Goal: Complete application form

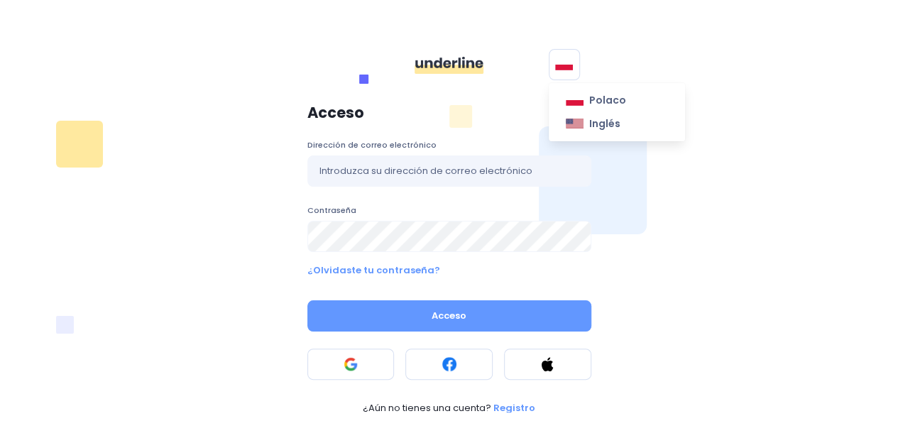
click at [563, 79] on button at bounding box center [564, 64] width 31 height 31
click at [589, 123] on font "Inglés" at bounding box center [604, 123] width 31 height 14
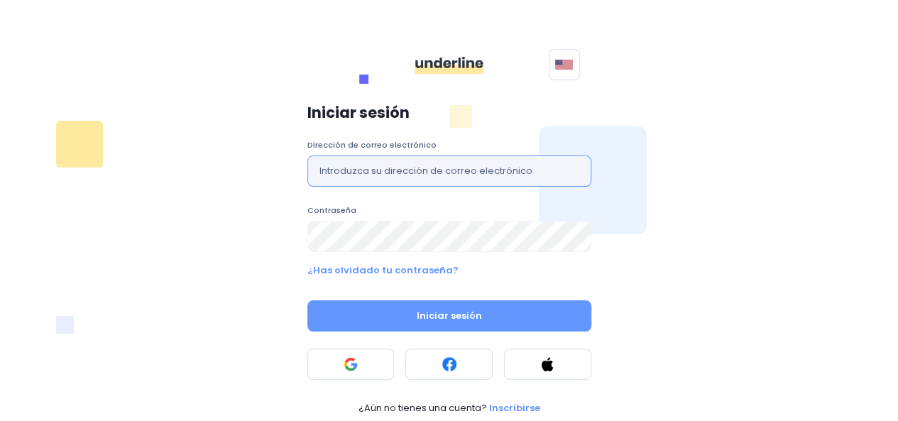
click at [402, 173] on input "text" at bounding box center [449, 170] width 284 height 31
click at [181, 246] on div "Iniciar sesión Dirección de correo electrónico Contraseña ¿Has olvidado tu cont…" at bounding box center [449, 259] width 835 height 327
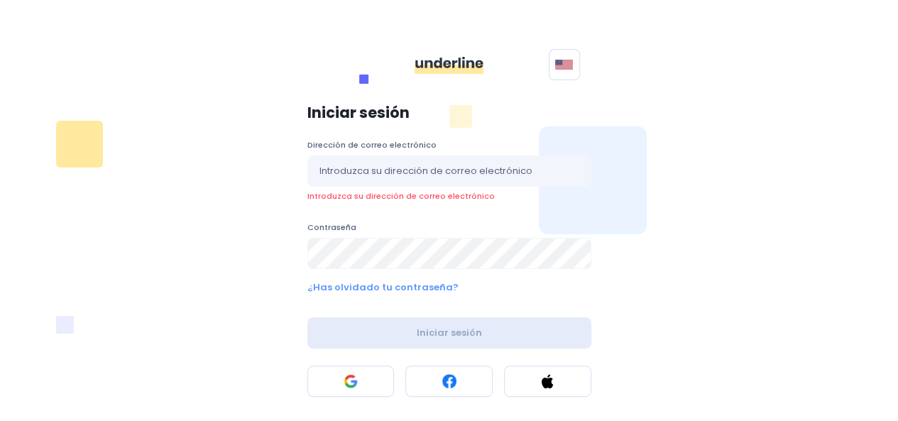
scroll to position [27, 0]
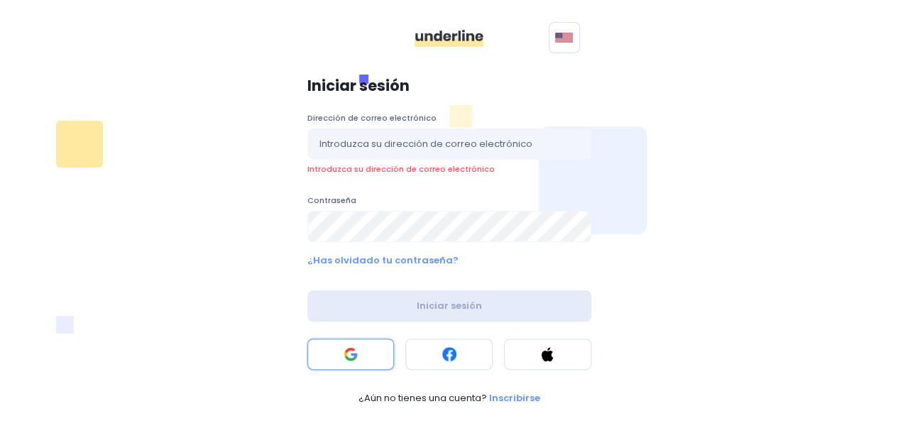
click at [334, 355] on button at bounding box center [350, 353] width 87 height 31
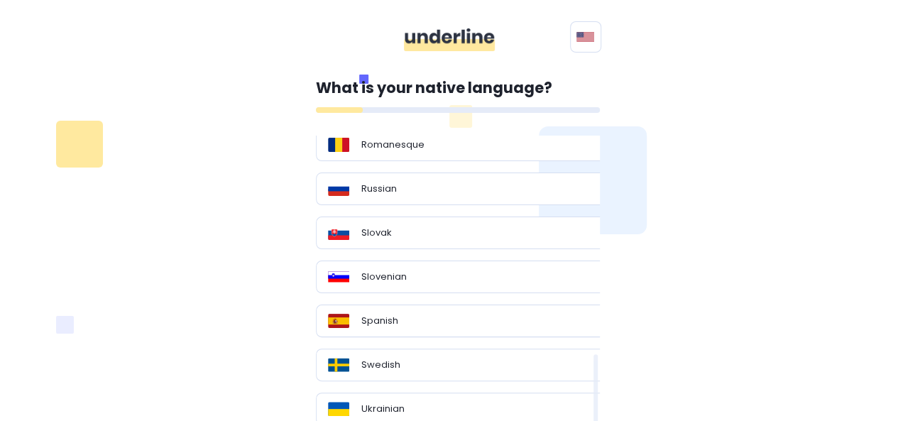
scroll to position [922, 0]
click at [387, 317] on div "Spanish" at bounding box center [463, 319] width 295 height 33
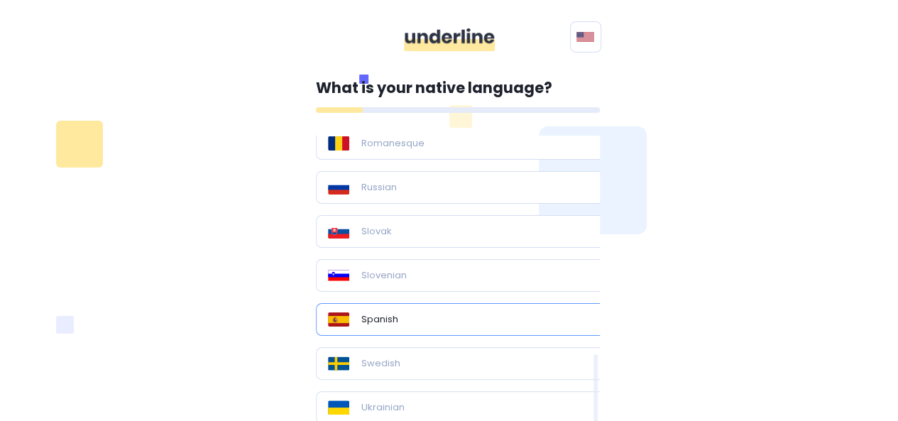
click at [495, 312] on div "Spanish" at bounding box center [463, 319] width 271 height 14
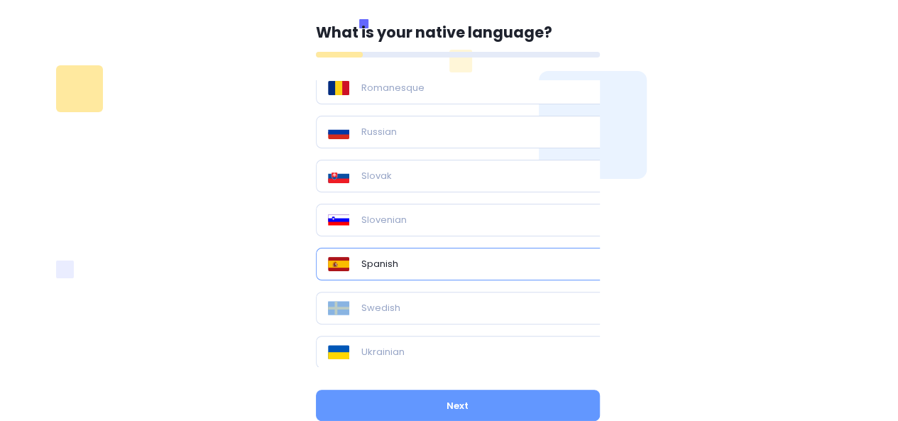
scroll to position [101, 0]
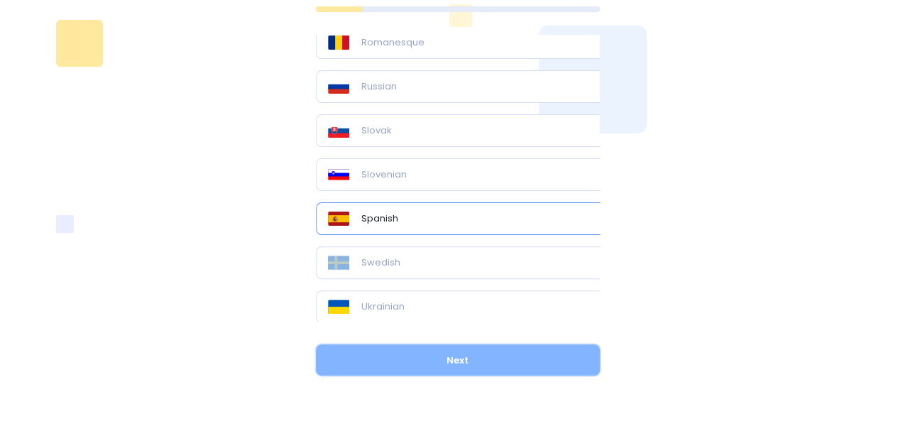
click at [512, 350] on button "Next" at bounding box center [458, 359] width 284 height 31
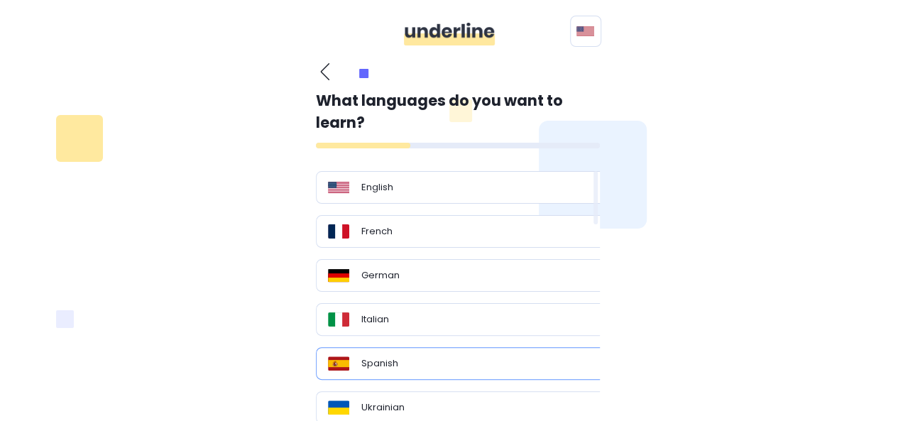
scroll to position [6, 0]
click at [492, 183] on div "English" at bounding box center [463, 187] width 271 height 14
click at [525, 188] on div "English" at bounding box center [463, 187] width 271 height 14
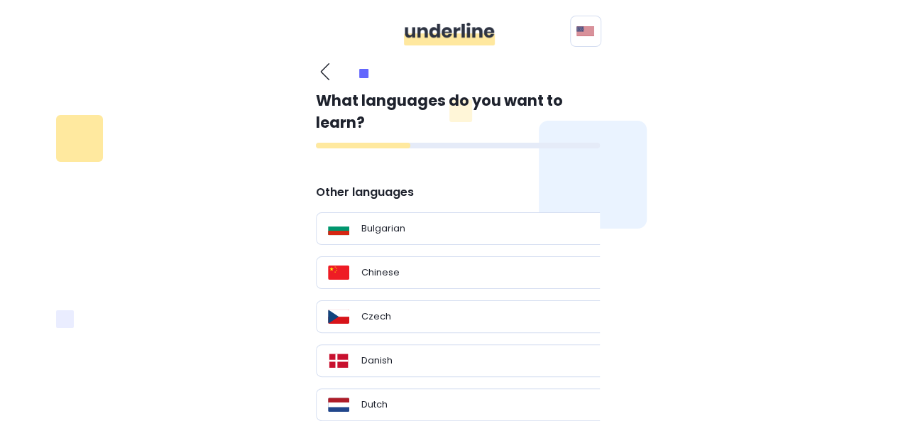
scroll to position [127, 0]
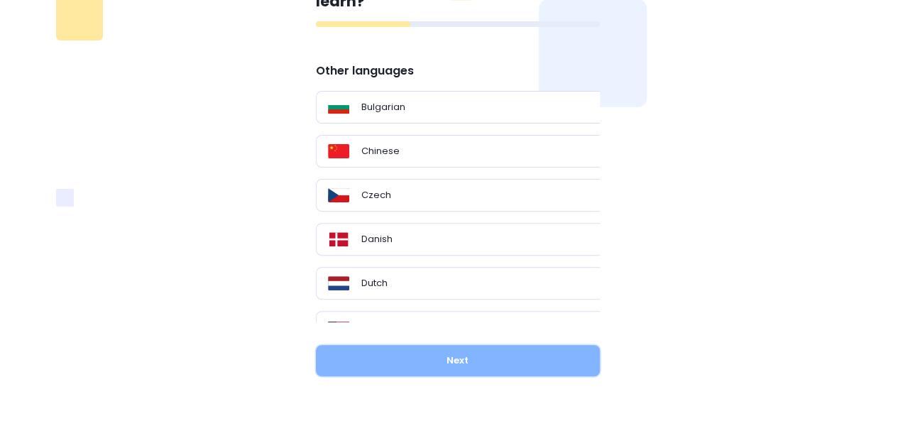
click at [495, 364] on button "Next" at bounding box center [458, 360] width 284 height 31
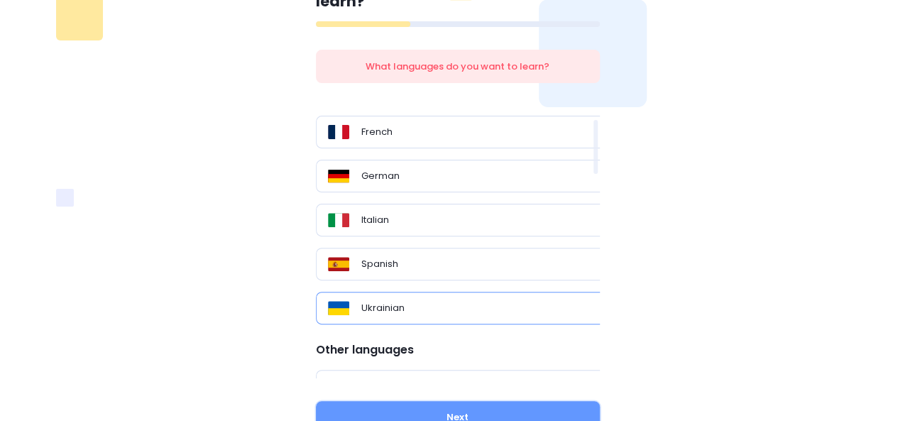
scroll to position [0, 0]
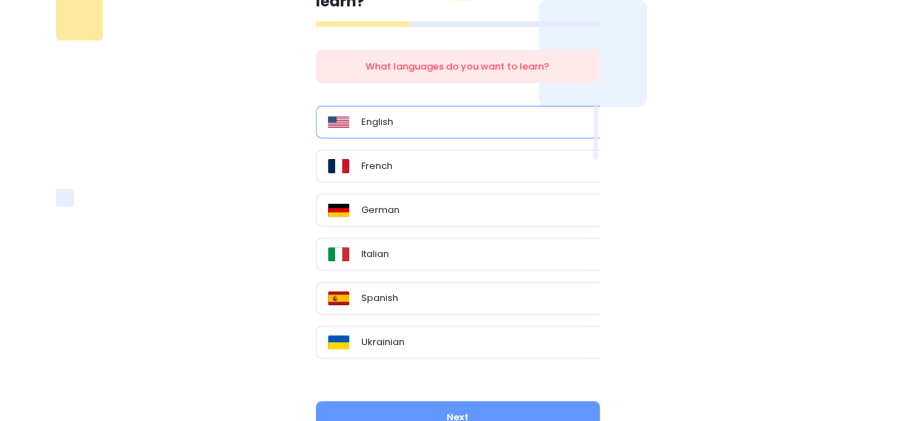
click at [421, 122] on div "English" at bounding box center [463, 122] width 271 height 14
click at [401, 119] on div "English" at bounding box center [463, 122] width 271 height 14
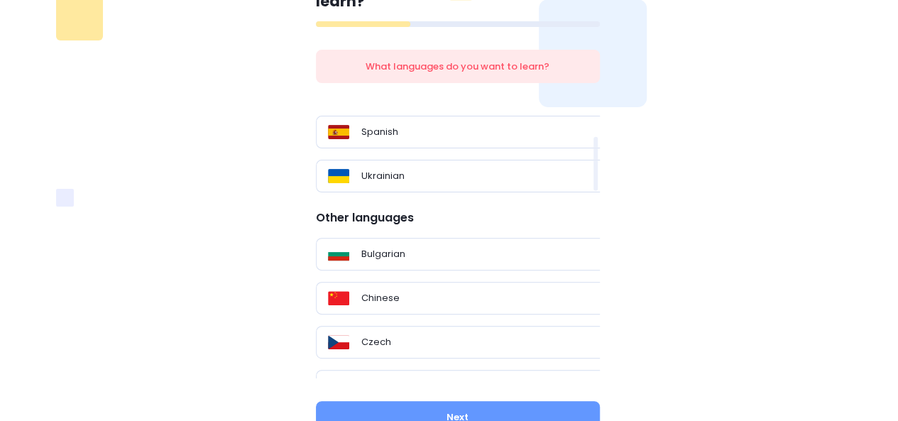
scroll to position [200, 0]
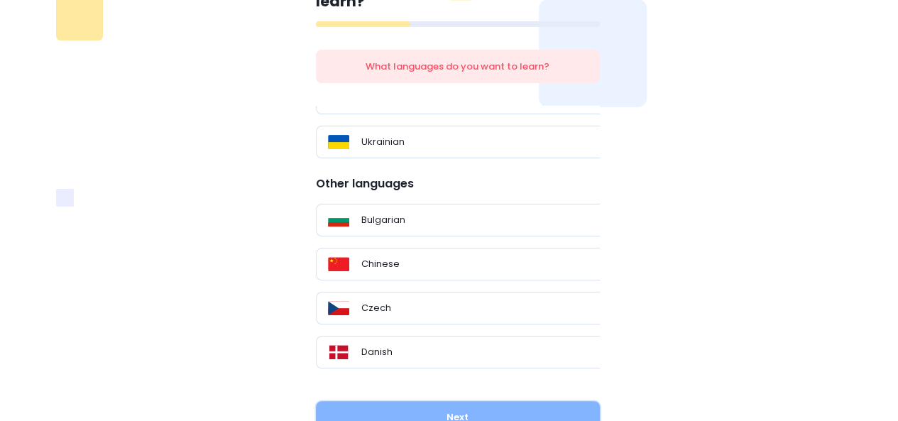
click at [475, 404] on button "Next" at bounding box center [458, 416] width 284 height 31
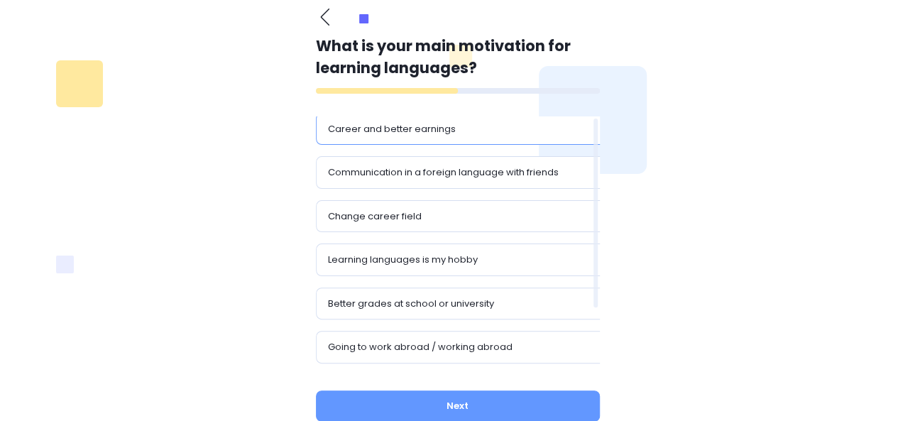
scroll to position [0, 0]
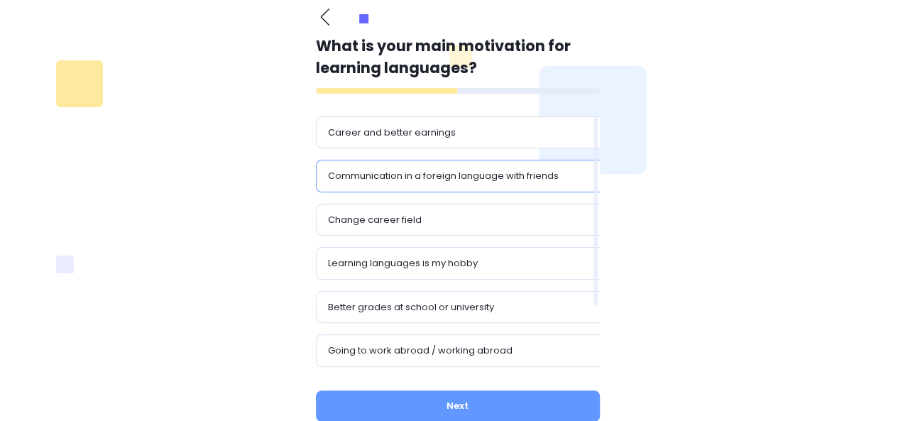
click at [514, 180] on p "Communication in a foreign language with friends" at bounding box center [443, 176] width 231 height 14
click at [456, 224] on div "Change career field" at bounding box center [463, 220] width 271 height 14
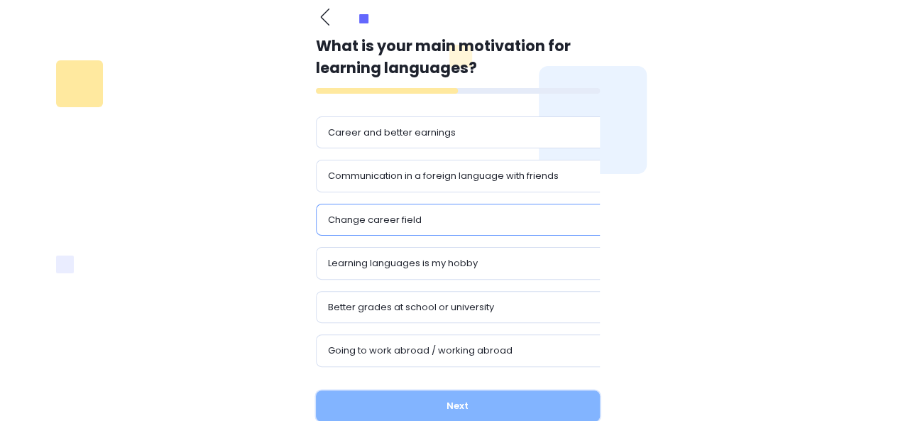
click at [470, 409] on button "Next" at bounding box center [458, 405] width 284 height 31
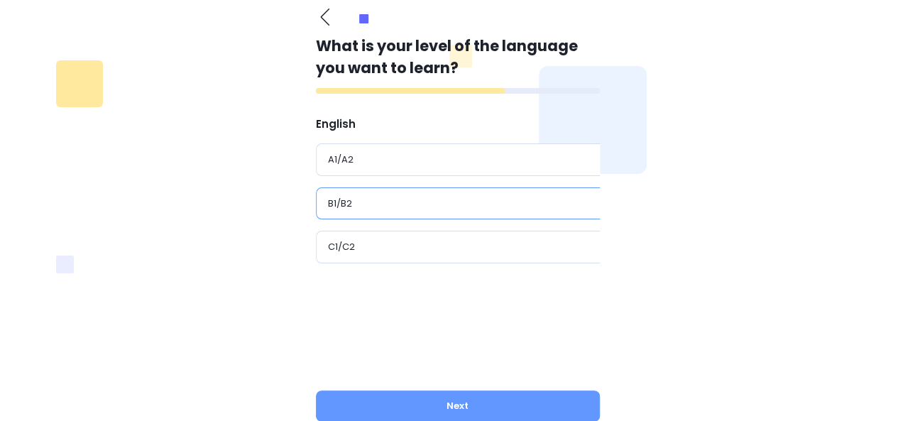
click at [384, 188] on div "B1/B2" at bounding box center [463, 203] width 295 height 33
click at [392, 255] on div "C1/C2" at bounding box center [463, 247] width 295 height 33
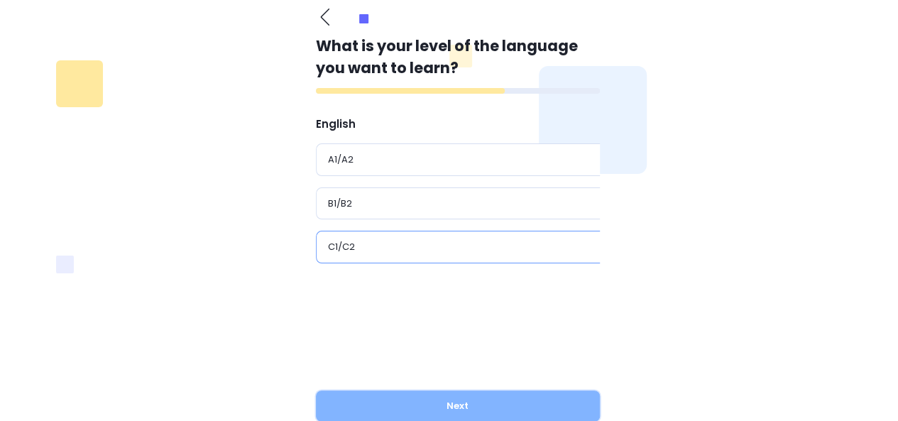
click at [430, 400] on button "Next" at bounding box center [458, 405] width 284 height 31
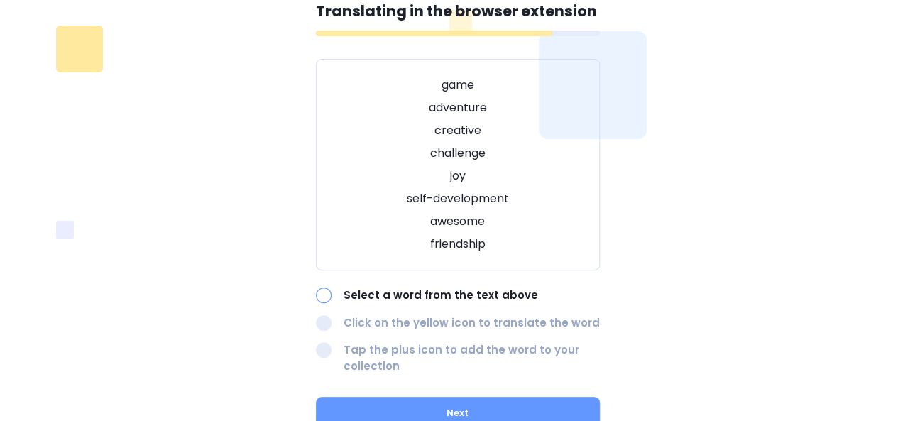
scroll to position [135, 0]
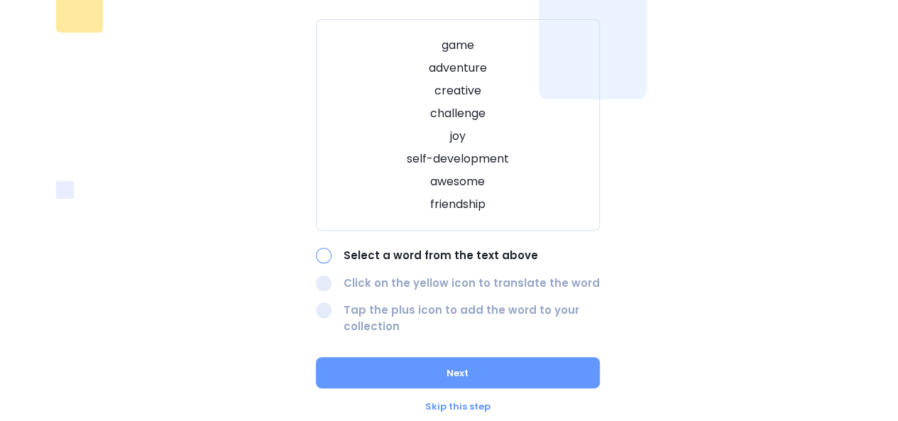
click at [461, 119] on p "challenge" at bounding box center [458, 113] width 248 height 17
click at [325, 253] on div at bounding box center [324, 256] width 16 height 16
click at [460, 149] on div "game adventure creative challenge joy self-development awesome friendship" at bounding box center [458, 124] width 284 height 211
click at [461, 160] on p "self-development" at bounding box center [458, 158] width 248 height 17
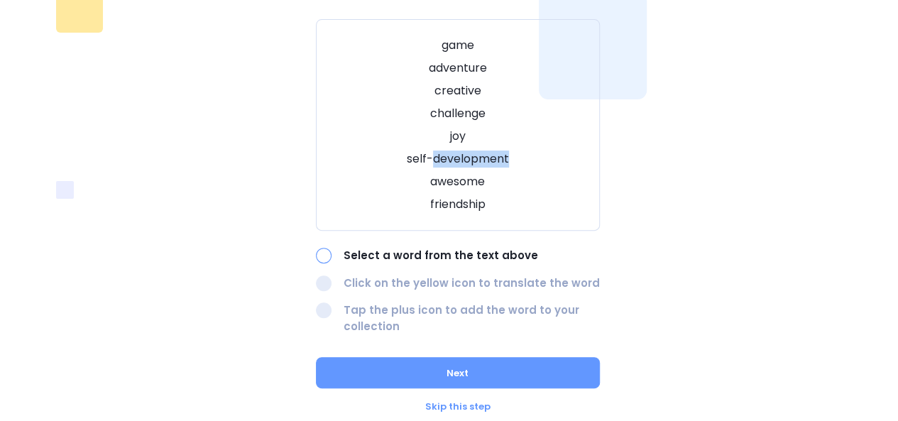
click at [461, 160] on p "self-development" at bounding box center [458, 158] width 248 height 17
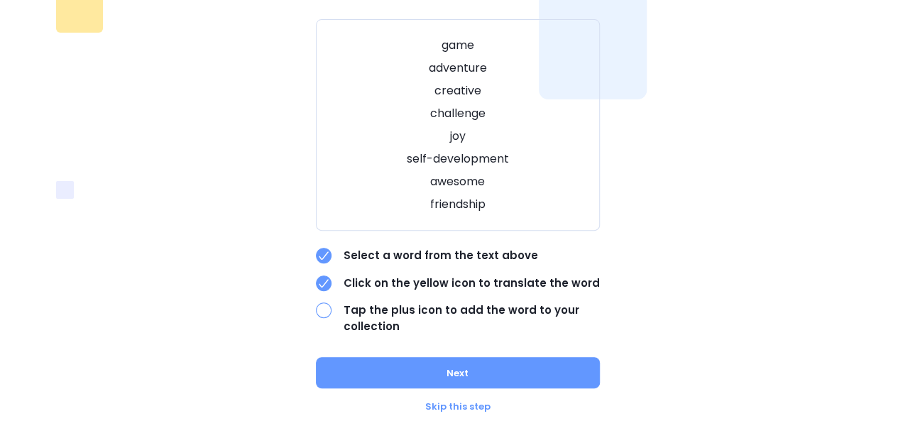
click at [624, 309] on div "What is your native language? Polish Other languages Bulgarian Chinese Czech Da…" at bounding box center [449, 173] width 835 height 497
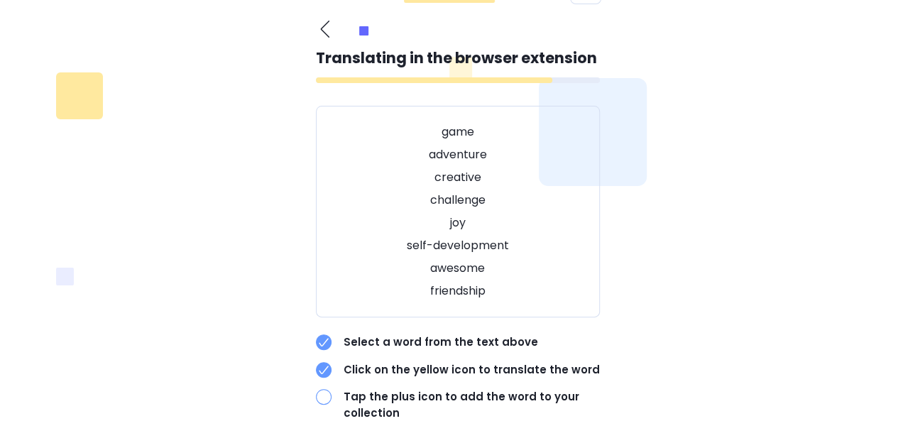
scroll to position [0, 0]
